Goal: Task Accomplishment & Management: Complete application form

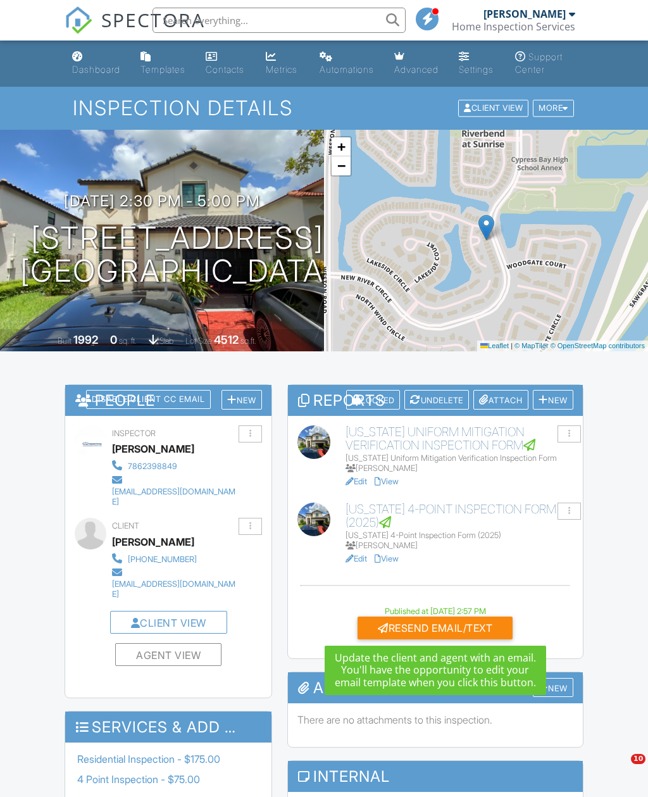
click at [454, 627] on div "Resend Email/Text" at bounding box center [435, 628] width 155 height 23
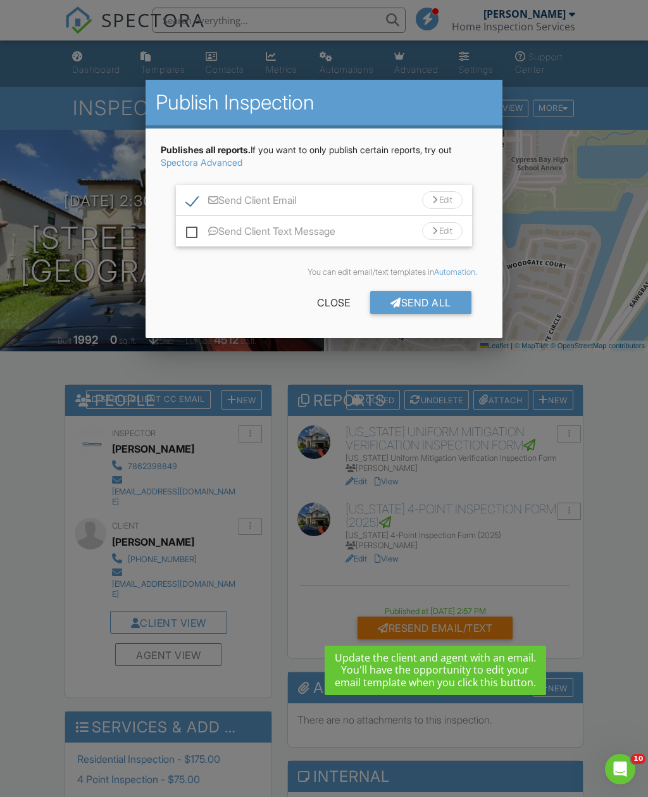
click at [189, 234] on label "Send Client Text Message" at bounding box center [260, 233] width 149 height 16
click at [189, 229] on input "Send Client Text Message" at bounding box center [190, 225] width 8 height 8
checkbox input "true"
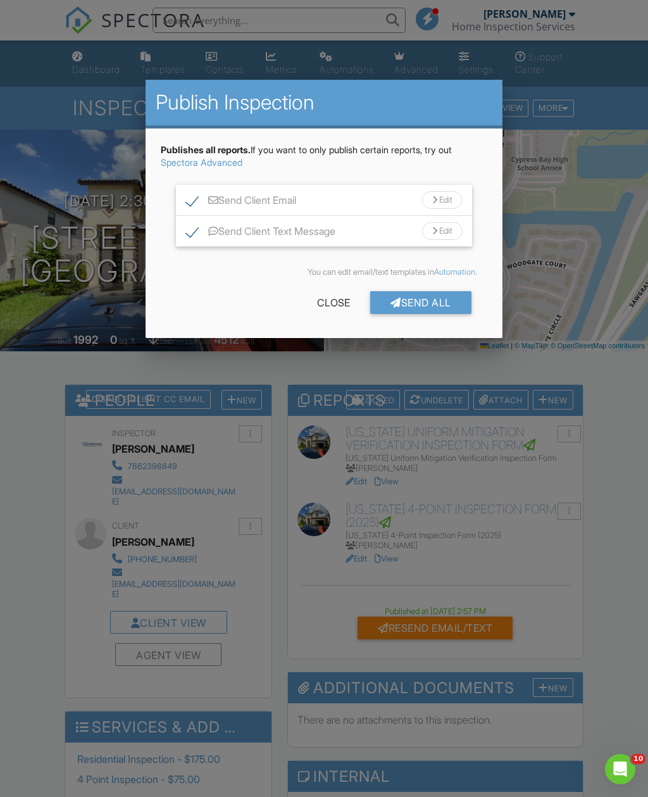
click at [443, 301] on div "Send All" at bounding box center [420, 302] width 101 height 23
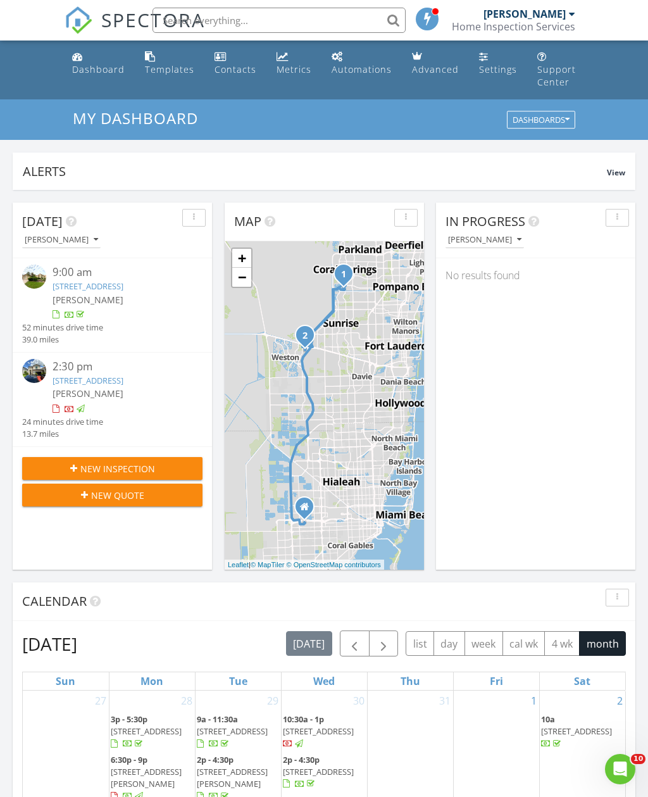
click at [73, 58] on div "Dashboard" at bounding box center [77, 56] width 11 height 10
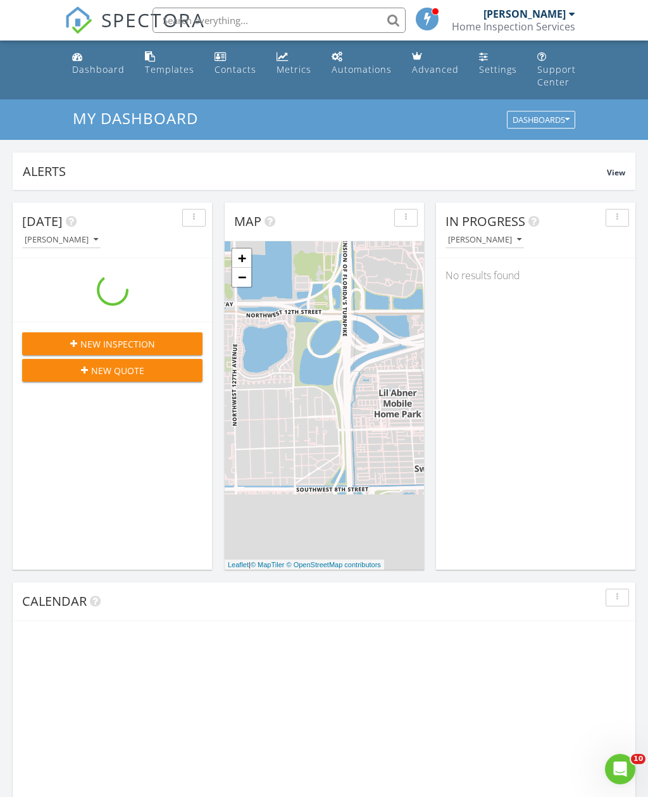
scroll to position [1153, 649]
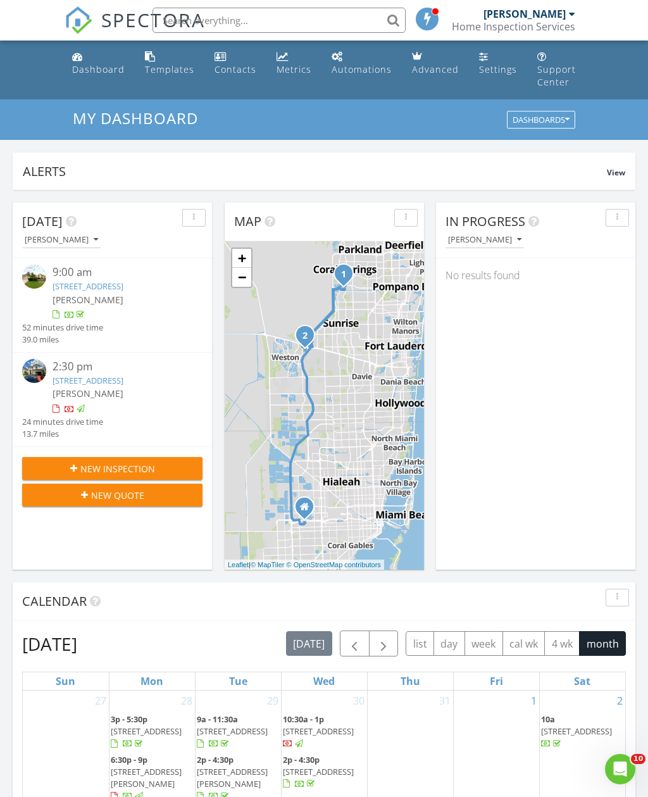
click at [44, 462] on div "New Inspection" at bounding box center [112, 468] width 160 height 13
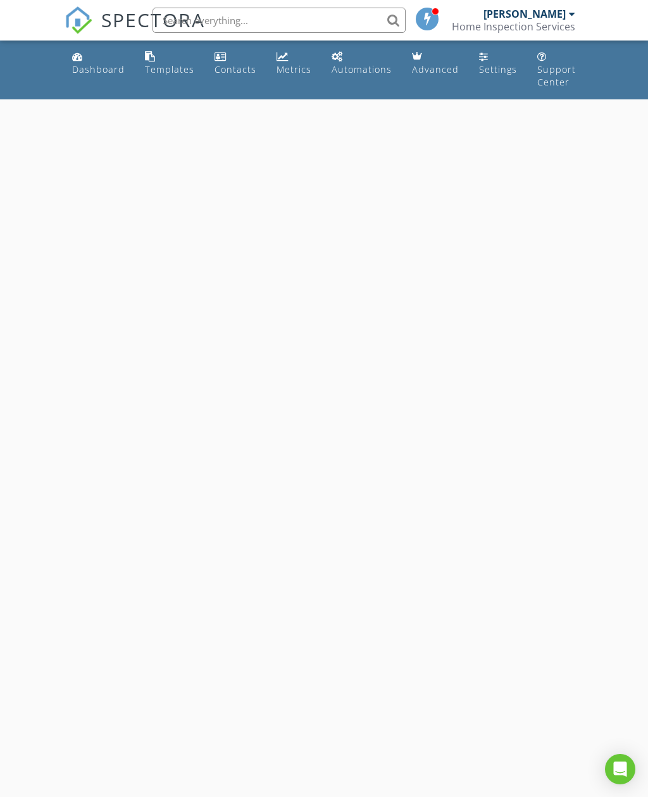
select select "7"
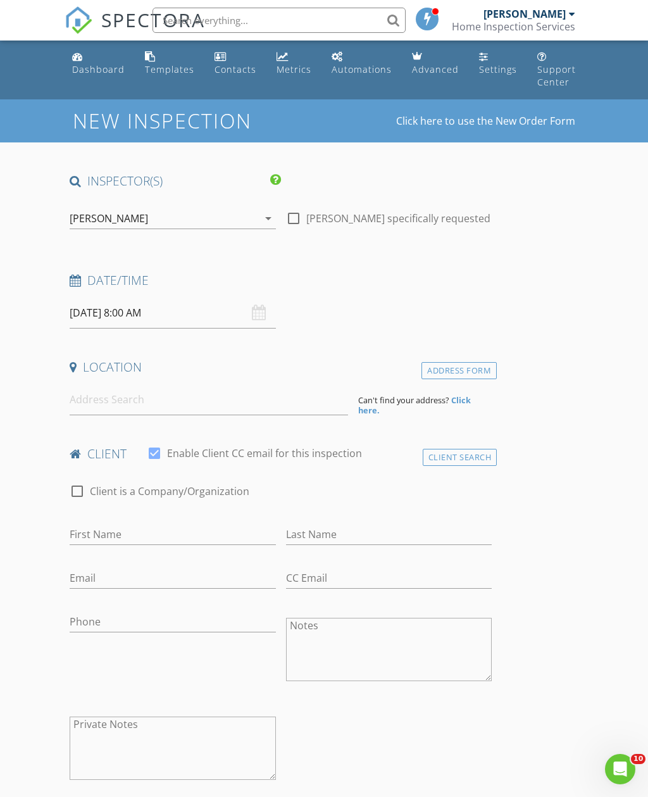
click at [87, 298] on input "08/28/2025 8:00 AM" at bounding box center [173, 313] width 206 height 31
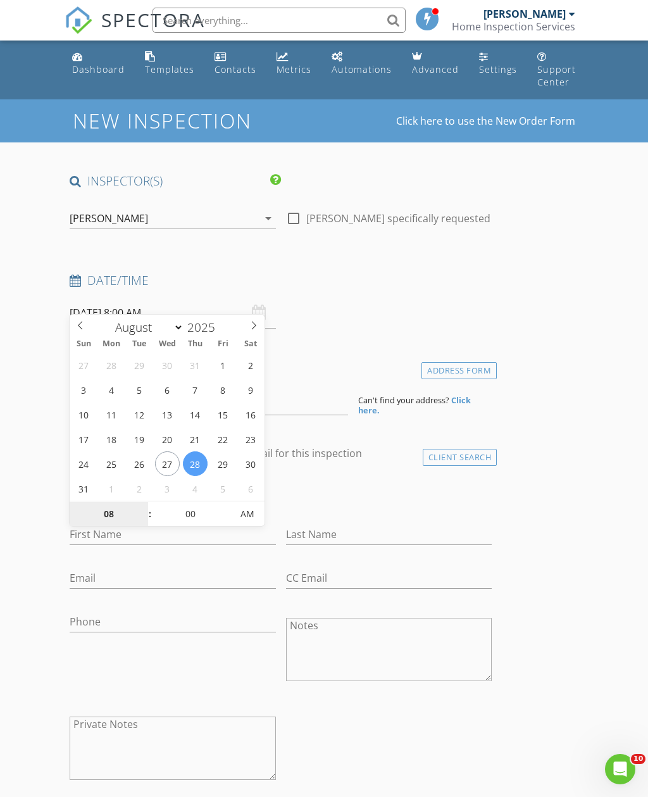
type input "08/29/2025 8:00 AM"
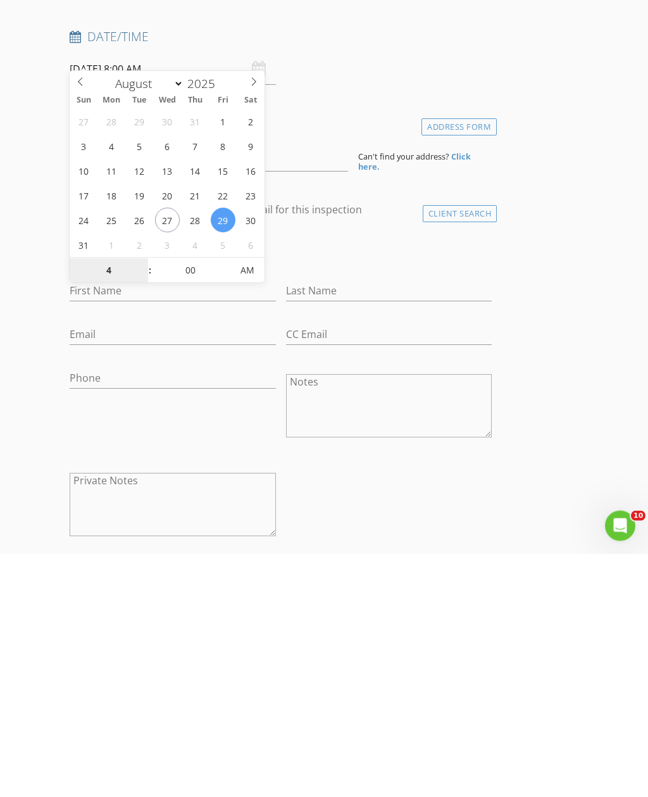
click at [233, 501] on span "AM" at bounding box center [247, 513] width 35 height 25
type input "04"
type input "08/29/2025 4:00 PM"
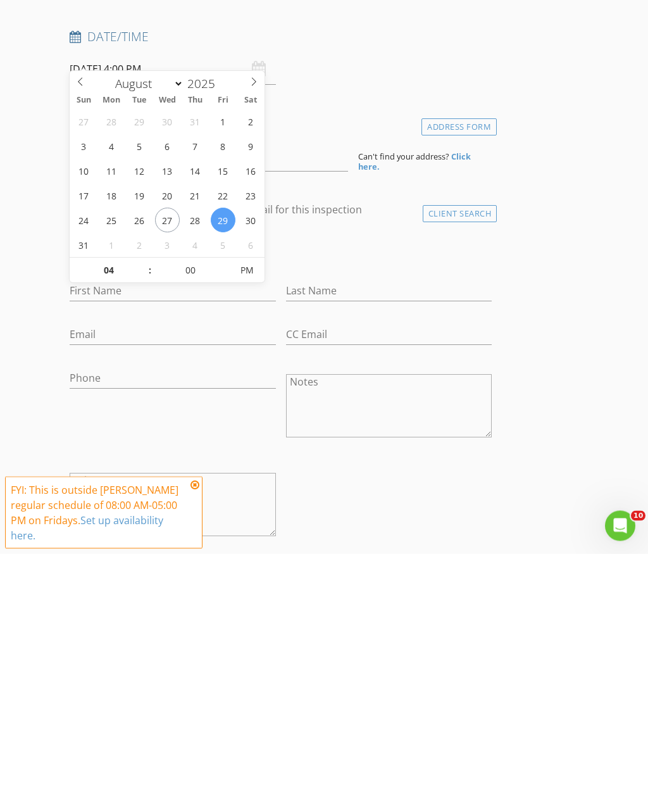
click at [312, 476] on div "check_box_outline_blank Client is a Company/Organization First Name Last Name E…" at bounding box center [281, 635] width 432 height 328
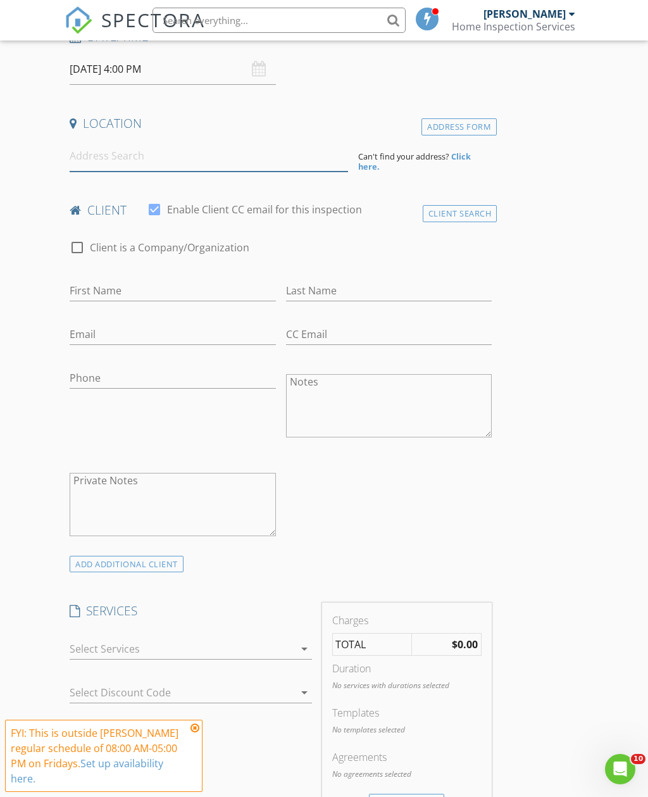
click at [110, 141] on input at bounding box center [209, 156] width 278 height 31
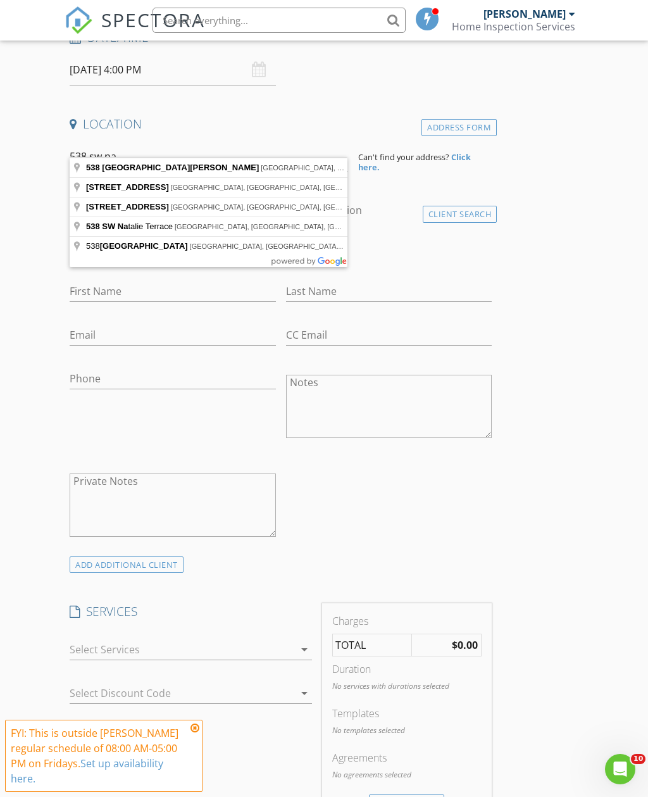
type input "538 Southwest Nadell Avenue, Port St. Lucie, FL, USA"
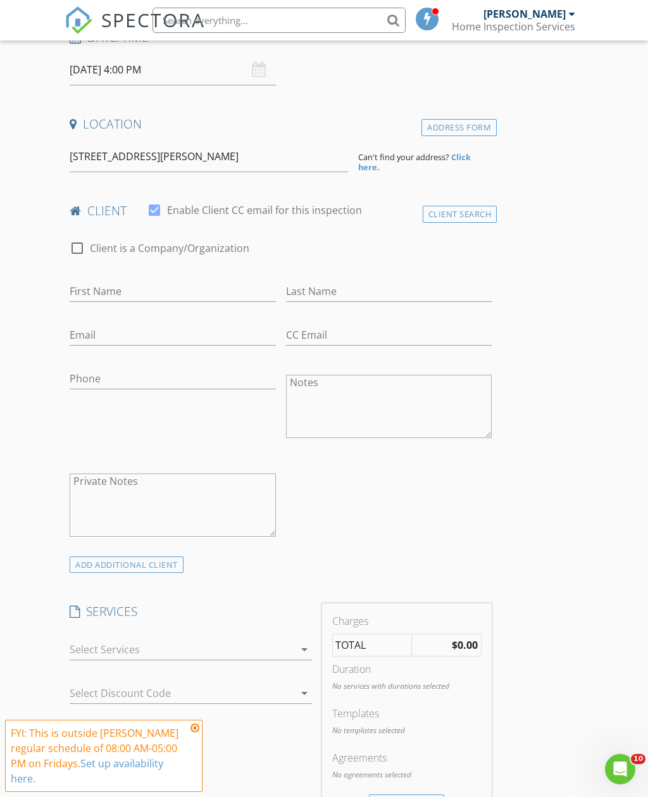
scroll to position [244, 0]
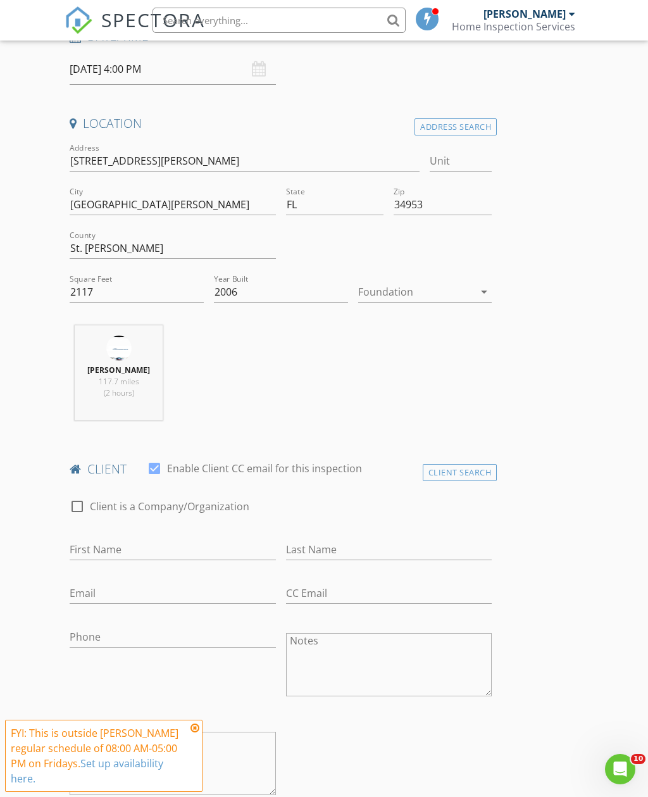
click at [463, 282] on div at bounding box center [416, 292] width 116 height 20
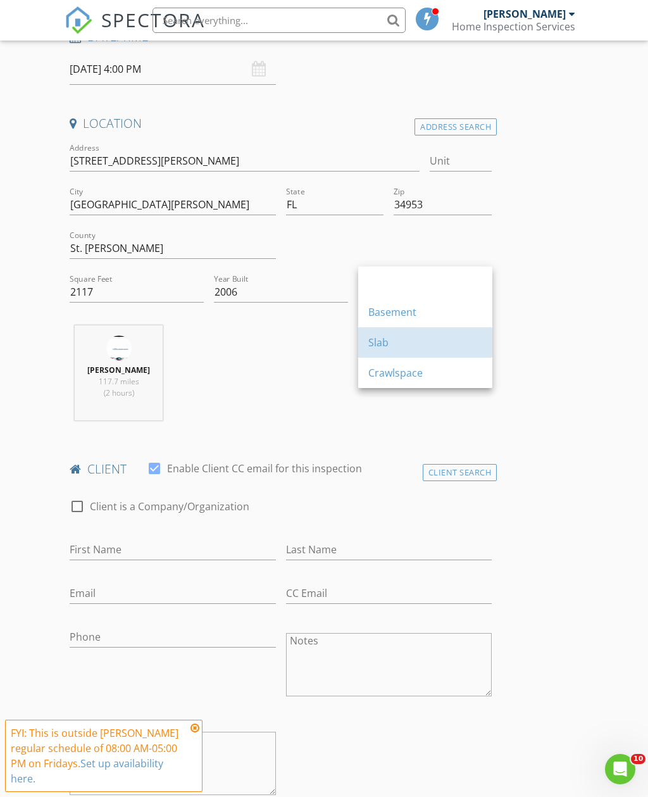
click at [447, 346] on div "Slab" at bounding box center [425, 342] width 114 height 15
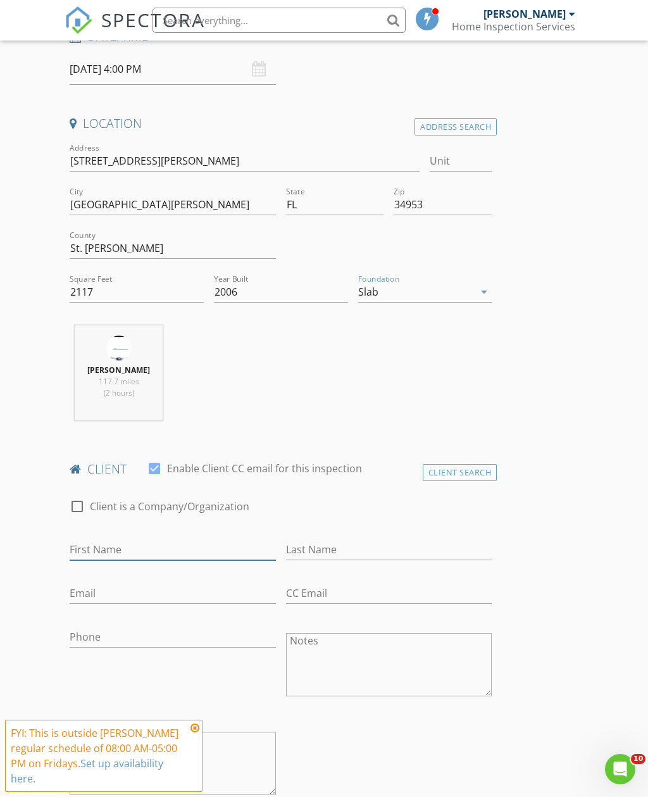
click at [194, 545] on input "First Name" at bounding box center [173, 549] width 206 height 21
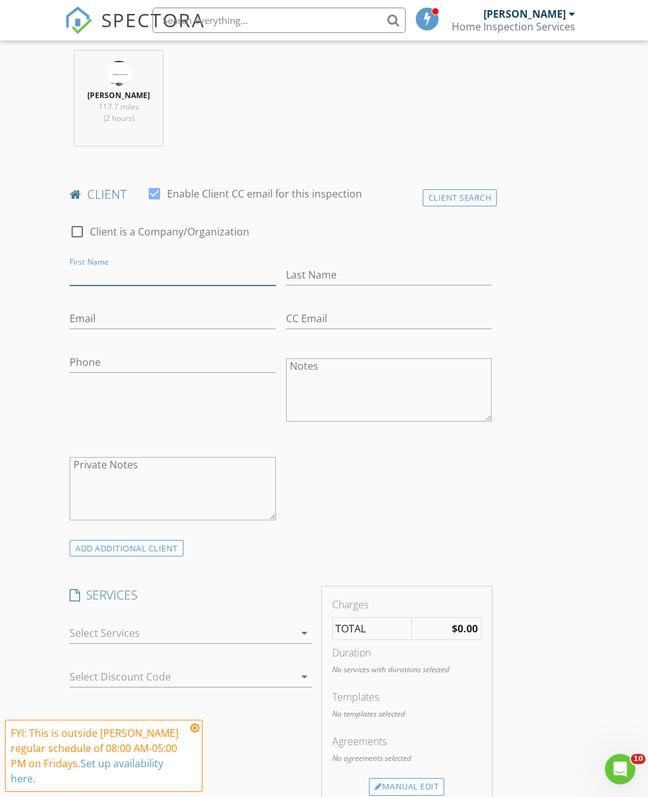
click at [193, 265] on input "First Name" at bounding box center [173, 275] width 206 height 21
click at [383, 376] on textarea "Notes" at bounding box center [389, 390] width 206 height 63
click at [372, 391] on textarea "Notes" at bounding box center [389, 390] width 206 height 63
paste textarea "gilnes dorelien"
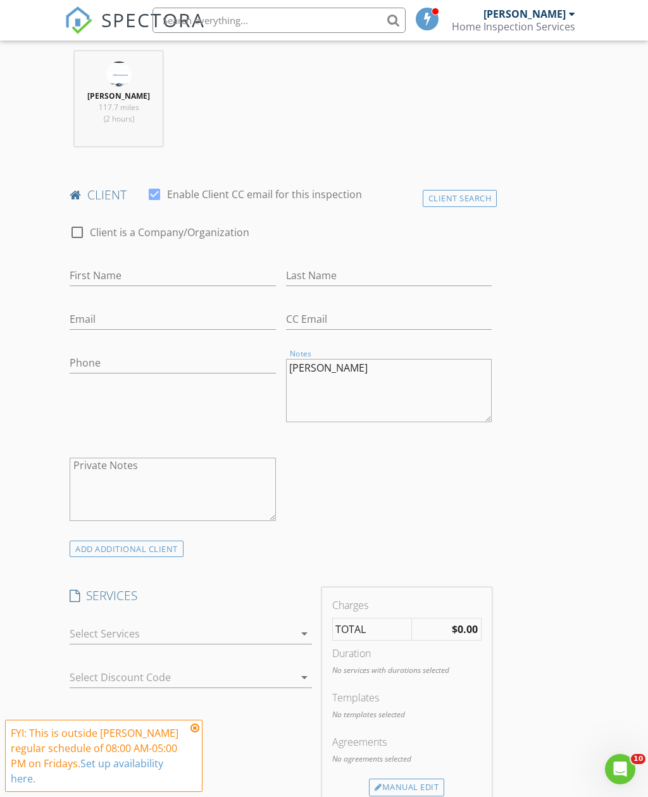
type textarea "gilnes dorelien"
click at [173, 266] on input "First Name" at bounding box center [173, 275] width 206 height 21
type input "Gilmes"
click at [366, 265] on input "Last Name" at bounding box center [389, 275] width 206 height 21
type input "Dorelien"
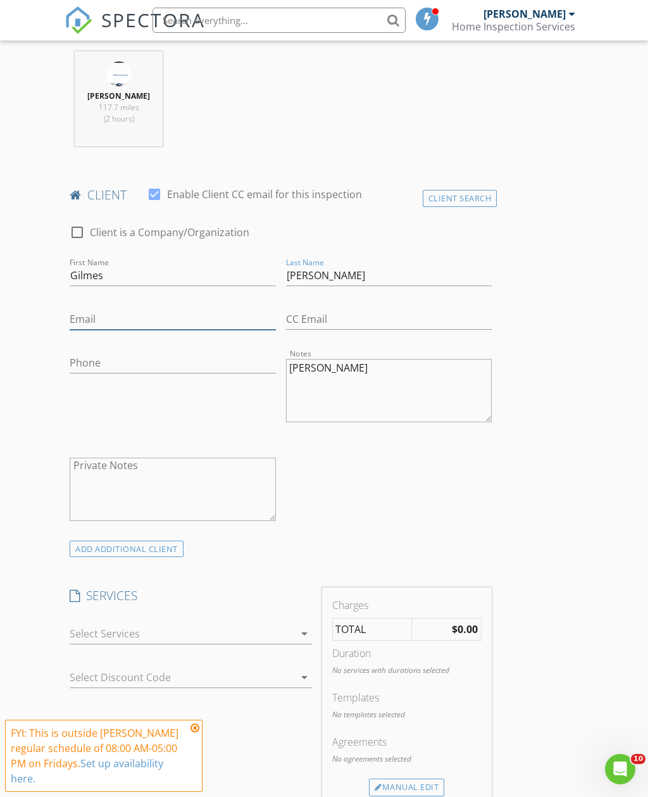
click at [195, 317] on input "Email" at bounding box center [173, 319] width 206 height 21
click at [173, 308] on input "Email" at bounding box center [173, 318] width 206 height 21
click at [170, 309] on input "Email" at bounding box center [173, 319] width 206 height 21
paste input "doreline1974@yahoo"
type input "doreline1974@yahoo"
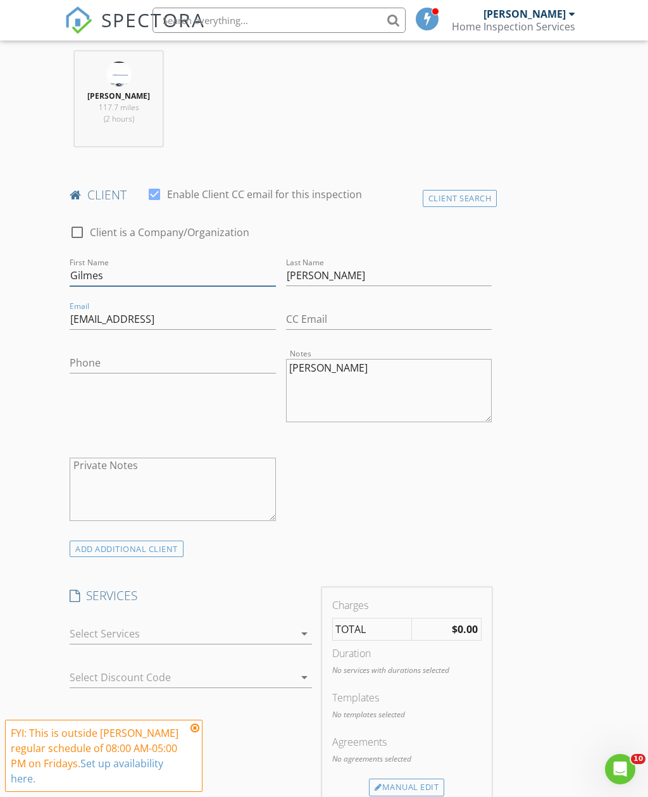
click at [87, 268] on input "Gilmes" at bounding box center [173, 275] width 206 height 21
type input "Gilnes"
click at [210, 316] on input "doreline1974@yahoo" at bounding box center [173, 319] width 206 height 21
click at [232, 309] on input "dorelien1974@yahoo" at bounding box center [173, 319] width 206 height 21
click at [224, 310] on input "dorelien1974@yahoo" at bounding box center [173, 319] width 206 height 21
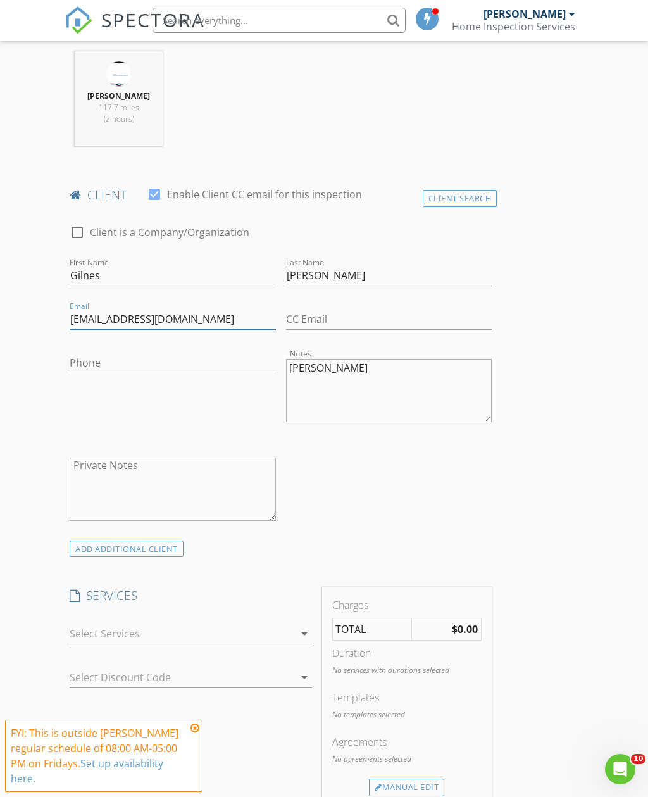
type input "dorelien1974@yahoo.com"
click at [225, 353] on input "Phone" at bounding box center [173, 363] width 206 height 21
type input "561-460-4094"
click at [529, 479] on div "INSPECTOR(S) check_box Carlos Saldarriaga PRIMARY Carlos Saldarriaga arrow_drop…" at bounding box center [324, 692] width 519 height 2075
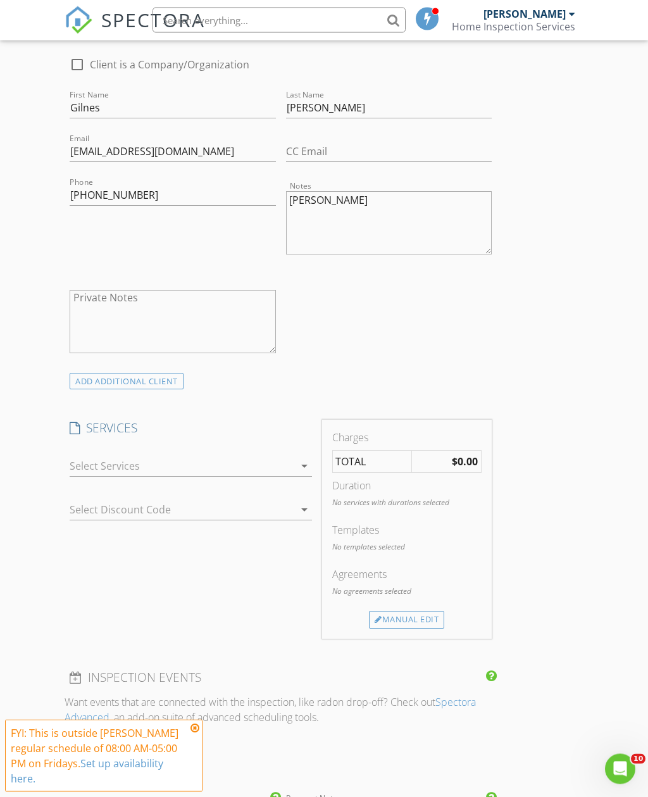
click at [102, 472] on div "arrow_drop_down" at bounding box center [191, 466] width 242 height 21
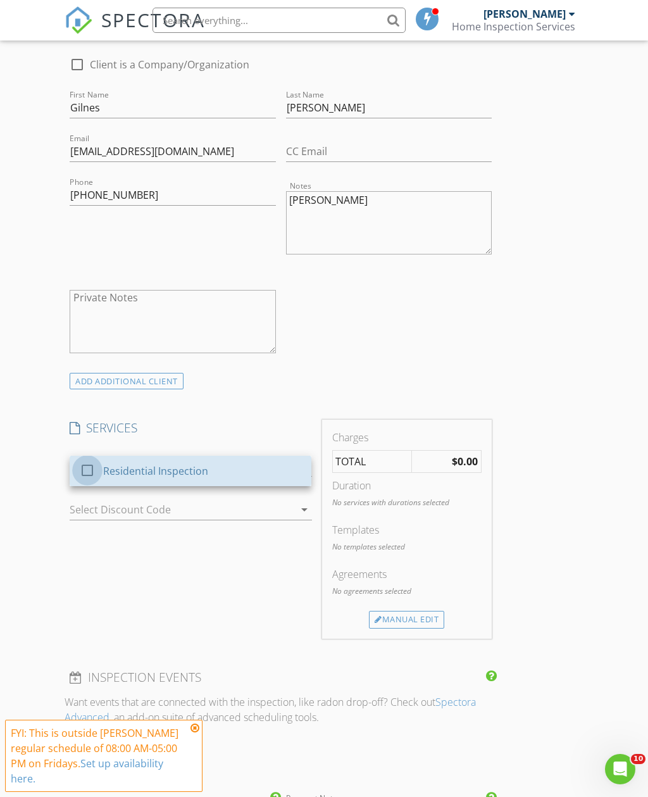
click at [89, 470] on div at bounding box center [88, 470] width 22 height 22
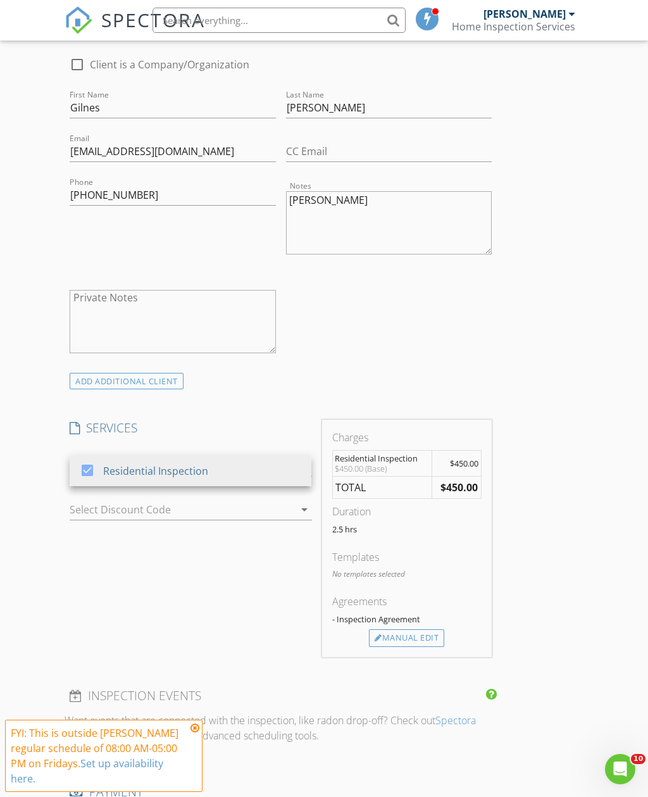
click at [425, 634] on div "Manual Edit" at bounding box center [406, 638] width 75 height 18
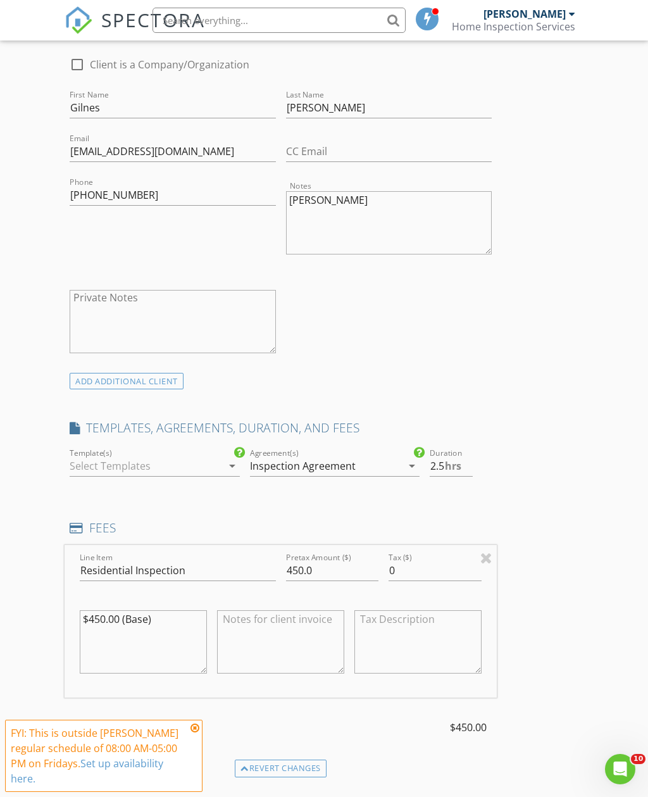
click at [182, 459] on div at bounding box center [146, 466] width 152 height 20
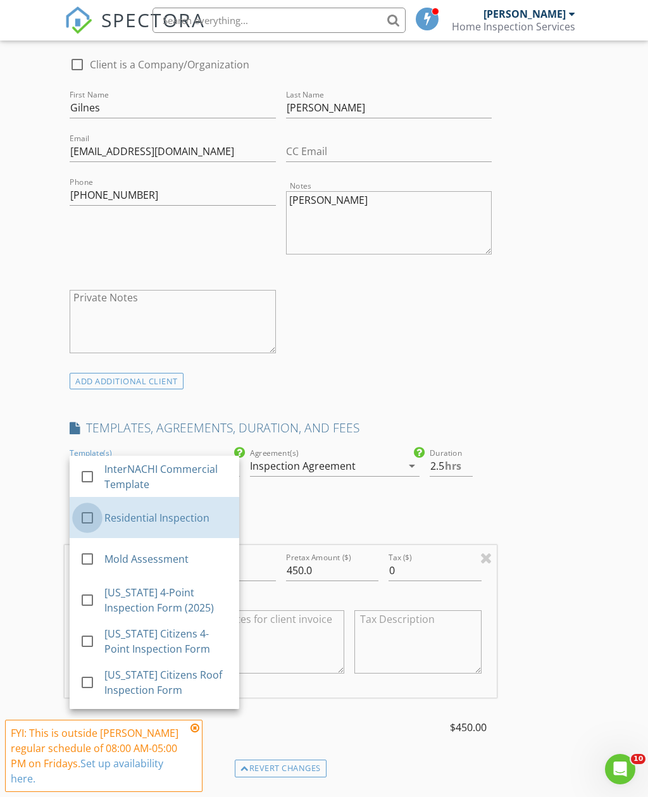
click at [78, 508] on div at bounding box center [88, 518] width 22 height 22
click at [546, 548] on div "INSPECTOR(S) check_box Carlos Saldarriaga PRIMARY Carlos Saldarriaga arrow_drop…" at bounding box center [324, 594] width 519 height 2214
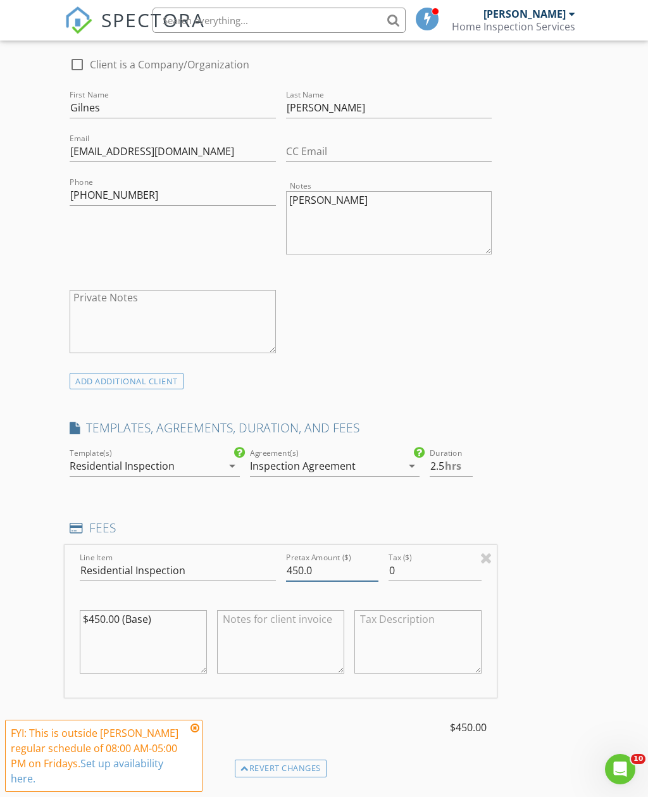
click at [294, 566] on input "450.0" at bounding box center [332, 570] width 93 height 21
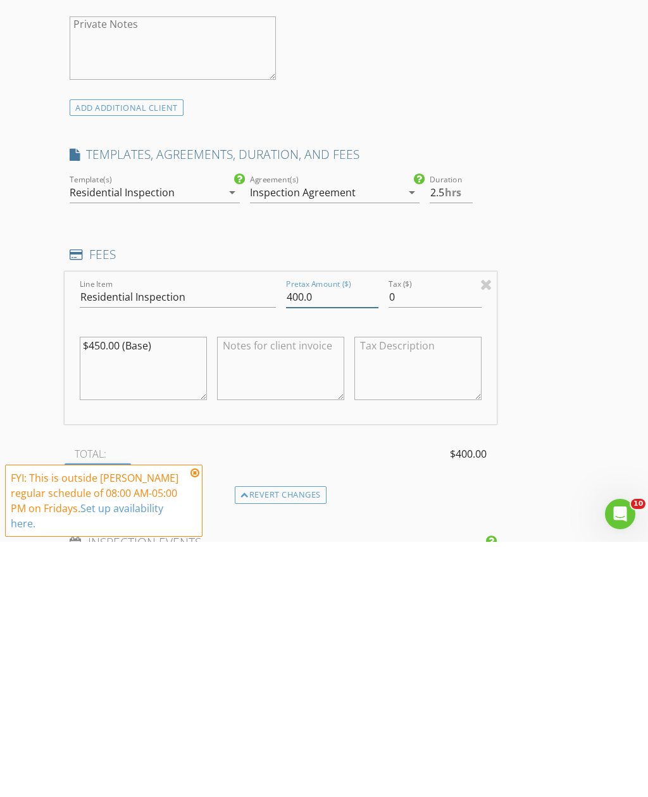
type input "400.0"
click at [102, 592] on textarea "$450.00 (Base)" at bounding box center [143, 623] width 127 height 63
type textarea "$400.00 (Base)"
click at [580, 465] on div "INSPECTOR(S) check_box Carlos Saldarriaga PRIMARY Carlos Saldarriaga arrow_drop…" at bounding box center [324, 576] width 519 height 2214
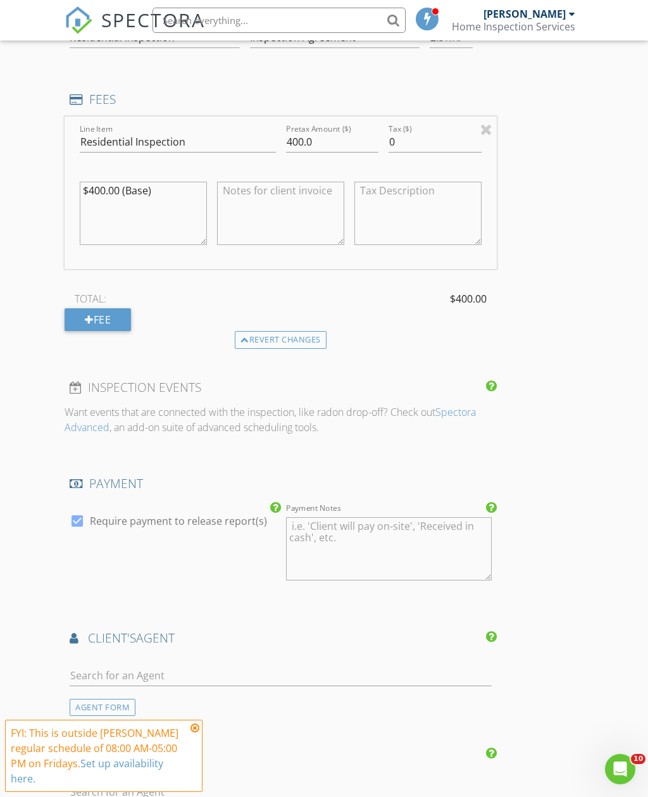
scroll to position [1121, 0]
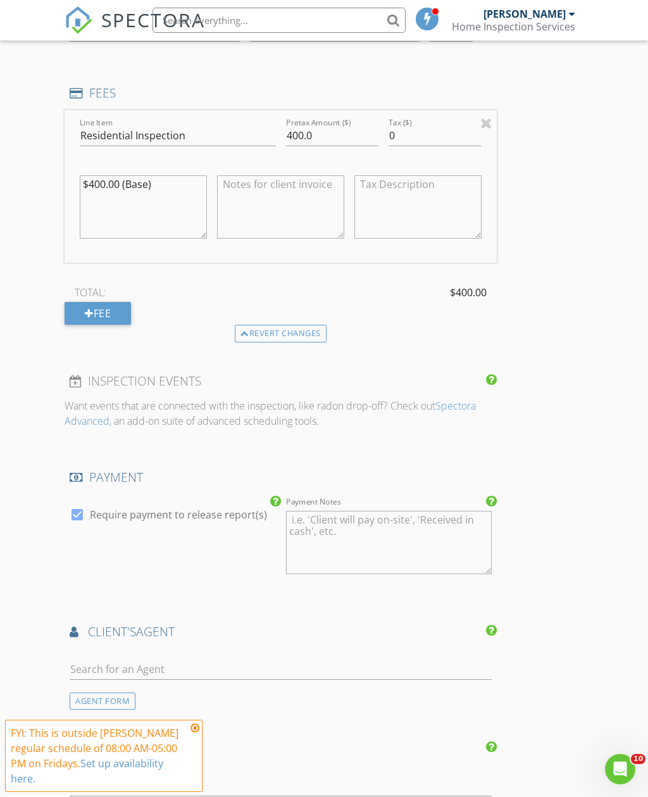
click at [195, 733] on icon at bounding box center [195, 728] width 9 height 10
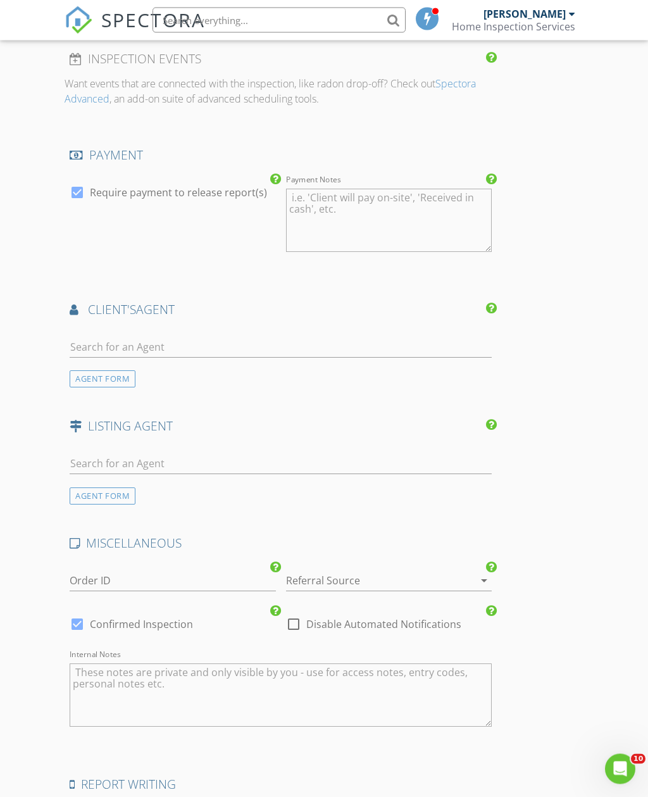
scroll to position [1571, 0]
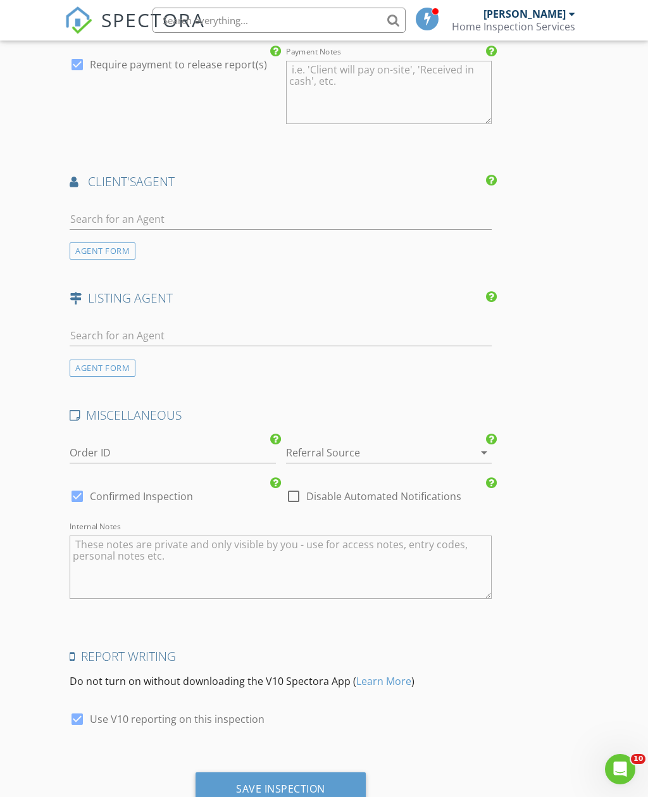
click at [350, 789] on div "Save Inspection" at bounding box center [281, 789] width 170 height 34
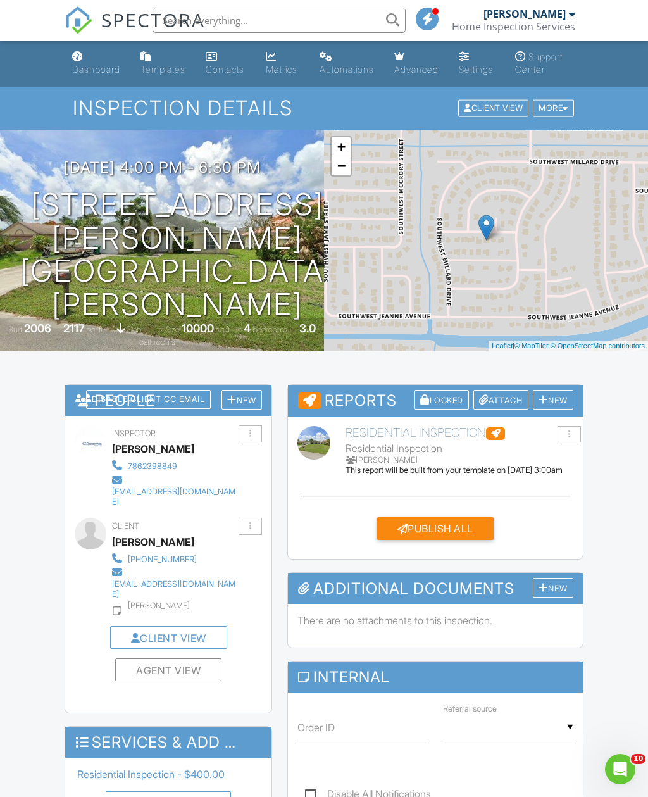
click at [103, 70] on div "Dashboard" at bounding box center [96, 69] width 48 height 11
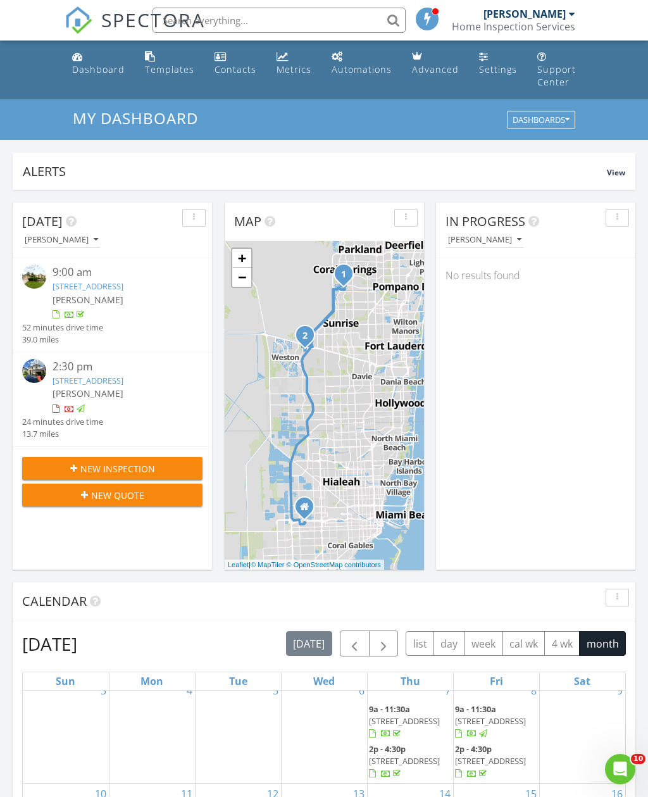
click at [605, 729] on div "9" at bounding box center [583, 732] width 86 height 103
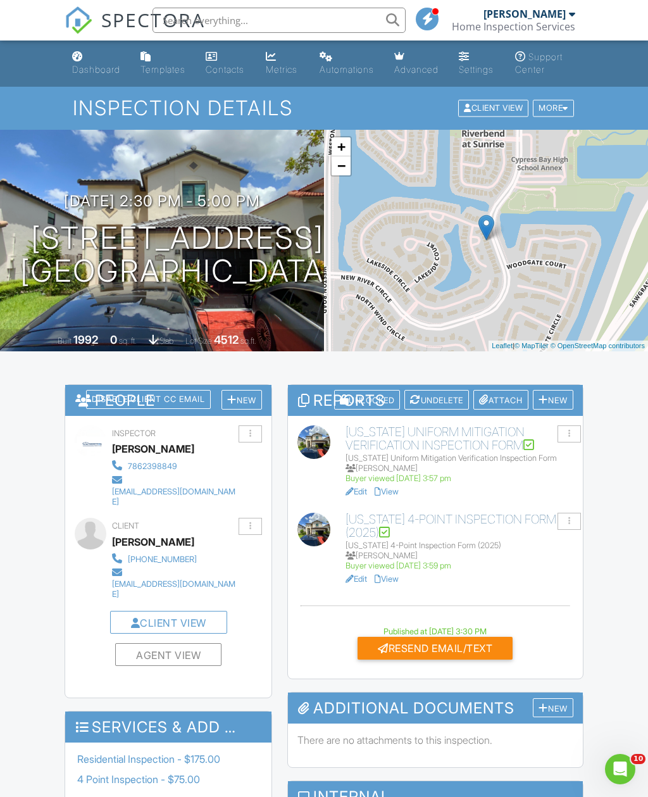
click at [455, 655] on div "Resend Email/Text" at bounding box center [435, 648] width 155 height 23
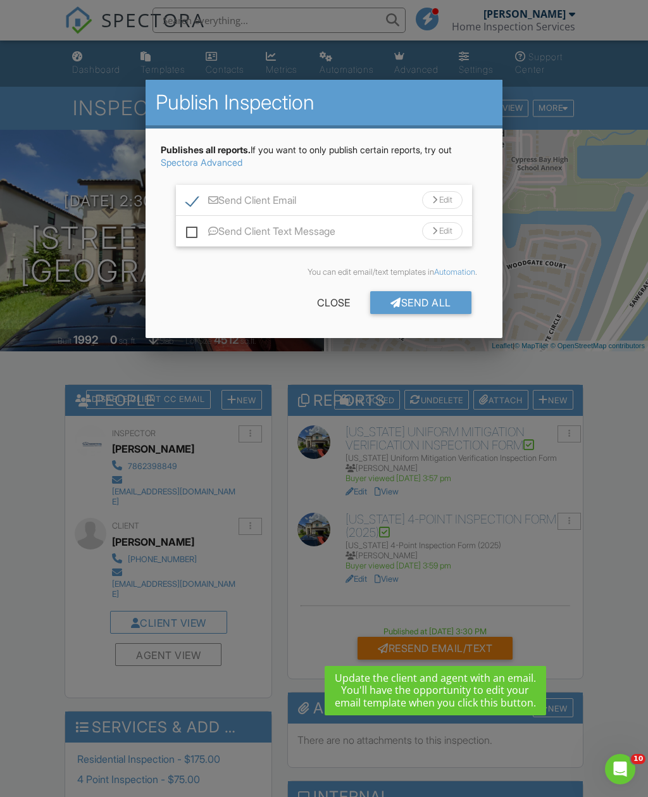
click at [436, 306] on div "Send All" at bounding box center [420, 302] width 101 height 23
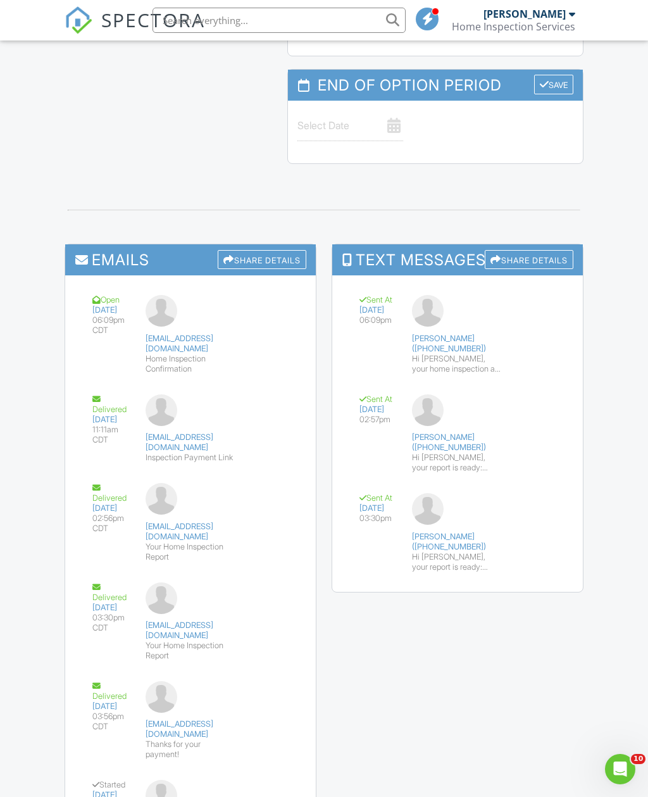
click at [199, 780] on div "[EMAIL_ADDRESS][DOMAIN_NAME]" at bounding box center [191, 809] width 91 height 58
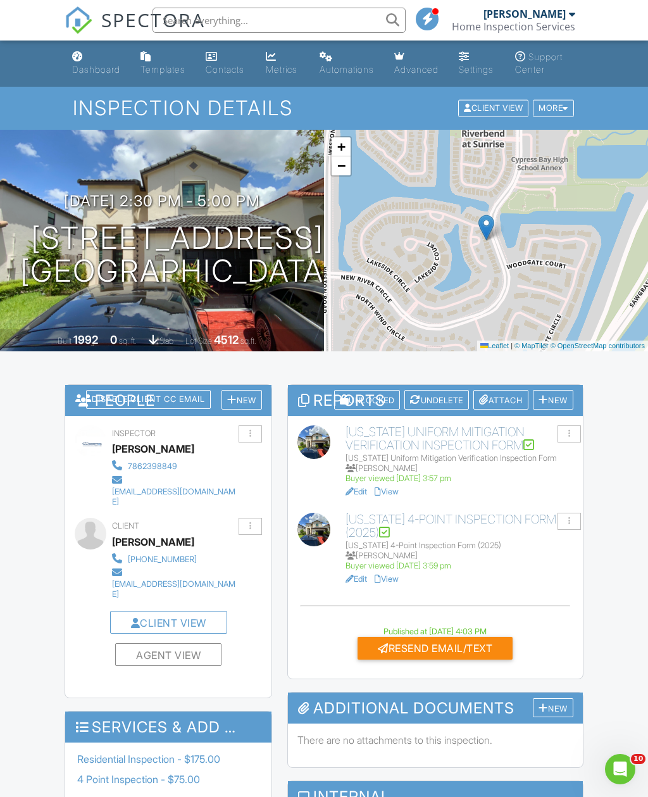
click at [85, 65] on div "Dashboard" at bounding box center [96, 69] width 48 height 11
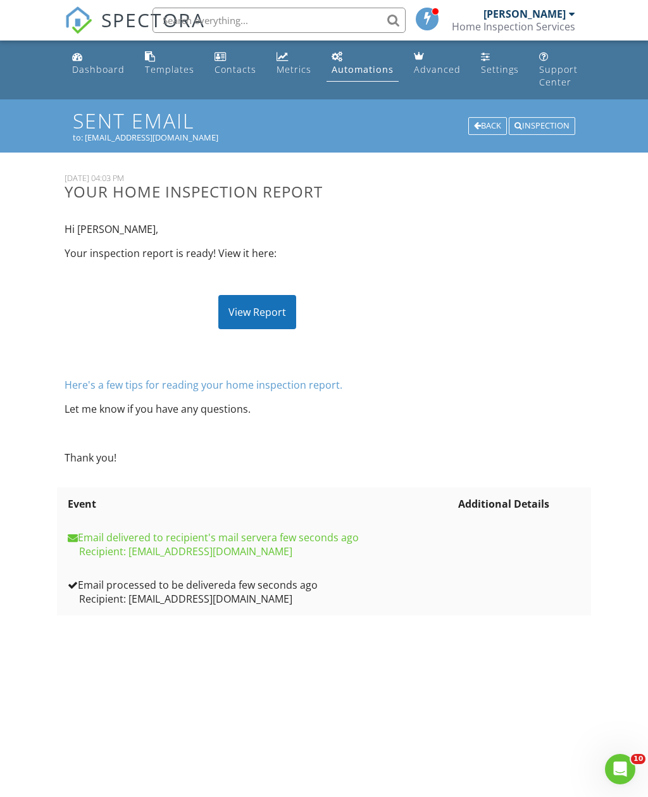
click at [282, 296] on div "View Report" at bounding box center [257, 312] width 78 height 34
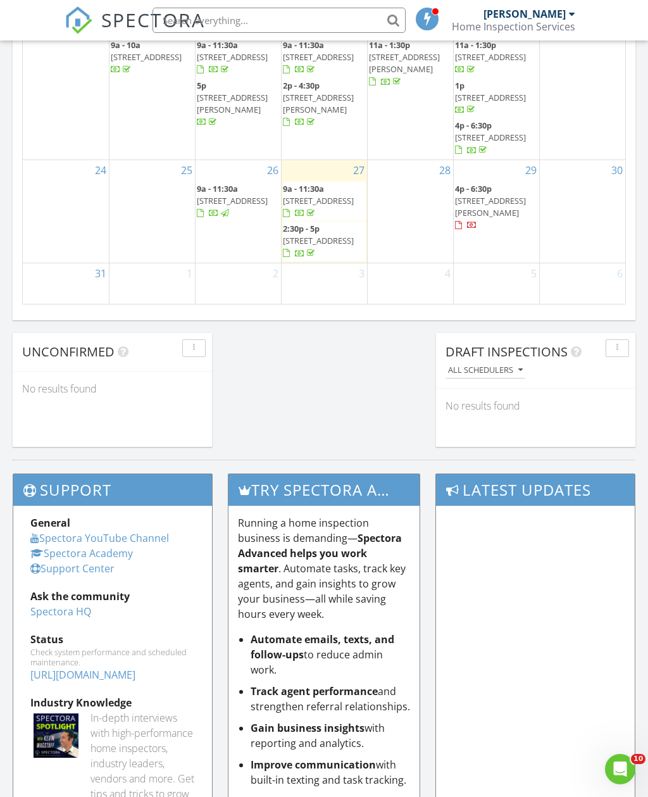
scroll to position [242, 0]
